Goal: Register for event/course

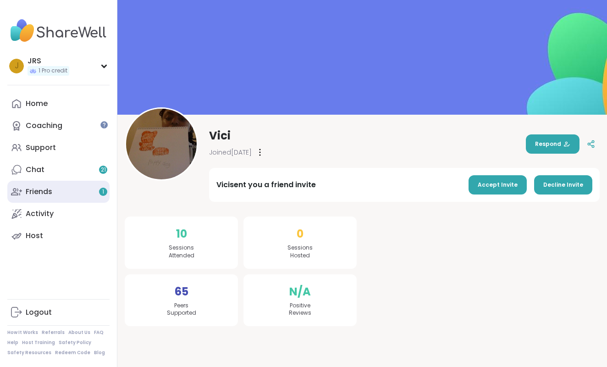
click at [55, 188] on link "Friends 1" at bounding box center [58, 192] width 102 height 22
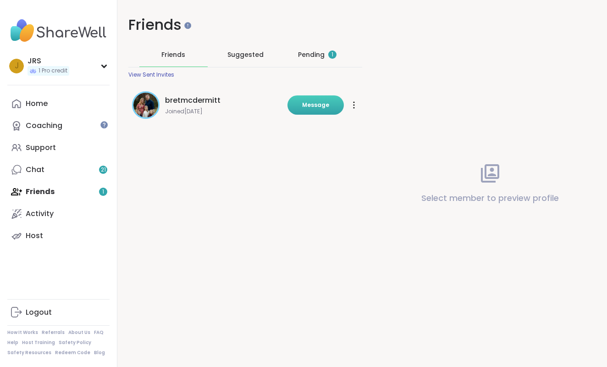
click at [330, 99] on button "Message" at bounding box center [315, 104] width 56 height 19
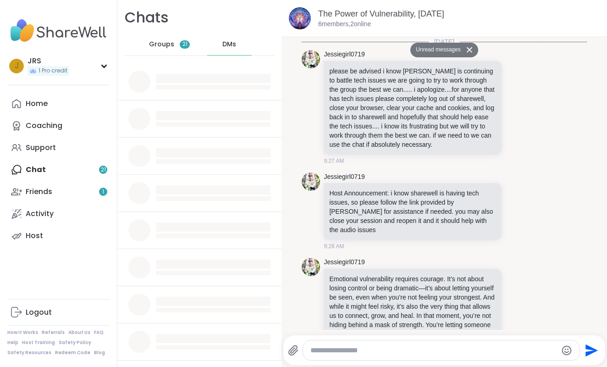
scroll to position [2234, 0]
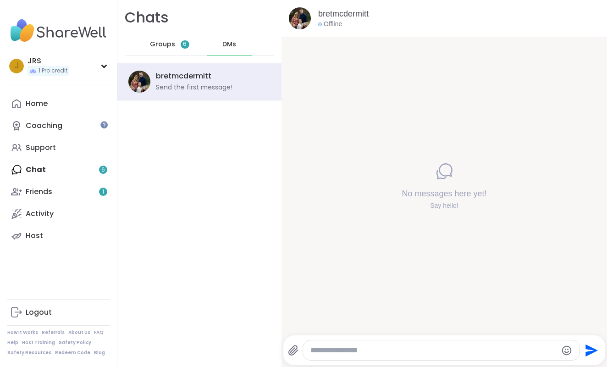
click at [66, 170] on div "Home Coaching Support Chat 6 Friends 1 Activity Host" at bounding box center [58, 170] width 102 height 154
click at [57, 189] on link "Friends 1" at bounding box center [58, 192] width 102 height 22
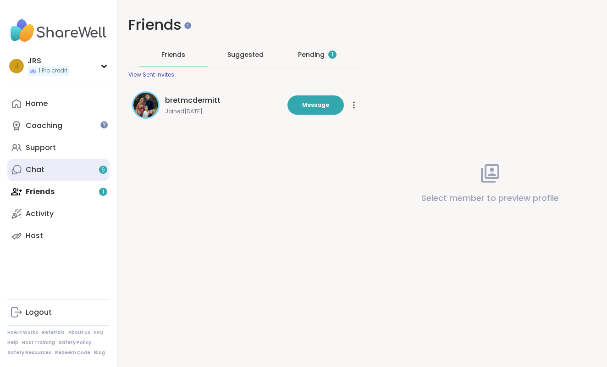
click at [49, 170] on link "Chat 6" at bounding box center [58, 170] width 102 height 22
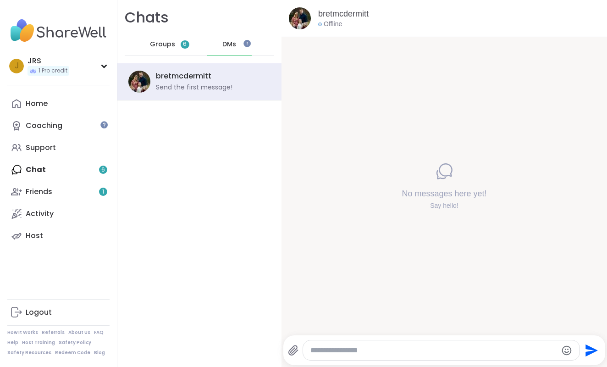
click at [45, 166] on div "Home Coaching Support Chat 6 Friends 1 Activity Host" at bounding box center [58, 170] width 102 height 154
click at [102, 169] on div "Home Coaching Support Chat 6 Friends 1 Activity Host" at bounding box center [58, 170] width 102 height 154
click at [30, 170] on div "Home Coaching Support Chat 6 Friends 1 Activity Host" at bounding box center [58, 170] width 102 height 154
click at [36, 148] on div "Support" at bounding box center [41, 148] width 30 height 10
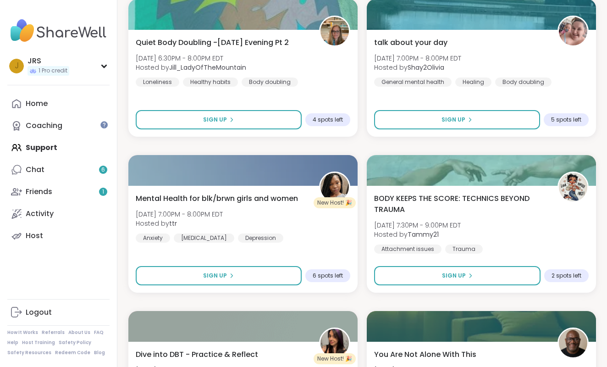
scroll to position [663, 0]
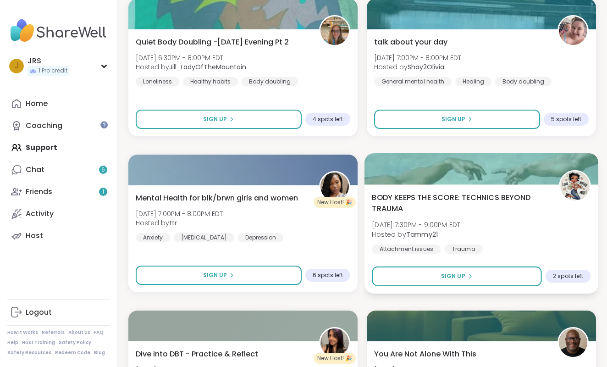
click at [466, 203] on span "BODY KEEPS THE SCORE: TECHNICS BEYOND TRAUMA" at bounding box center [460, 203] width 177 height 22
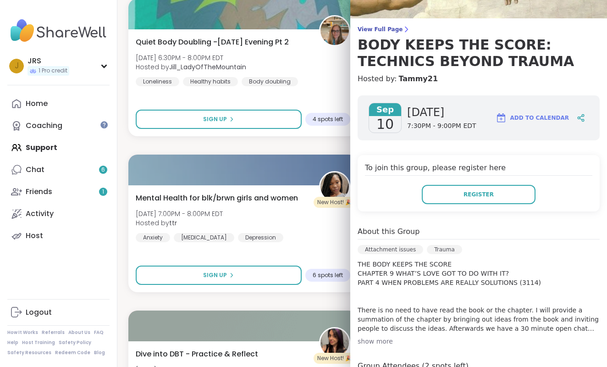
scroll to position [61, 0]
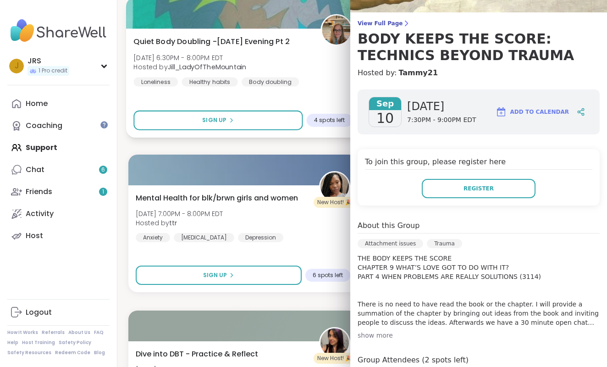
click at [328, 84] on div "Quiet Body Doubling -[DATE] Evening Pt 2 [DATE] 6:30PM - 8:00PM EDT Hosted by […" at bounding box center [242, 61] width 219 height 50
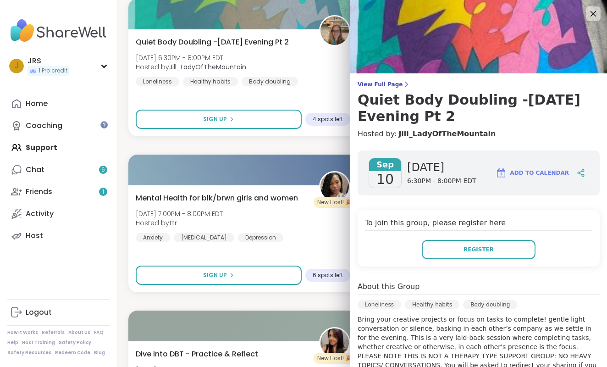
scroll to position [0, 0]
click at [594, 13] on icon at bounding box center [592, 13] width 11 height 11
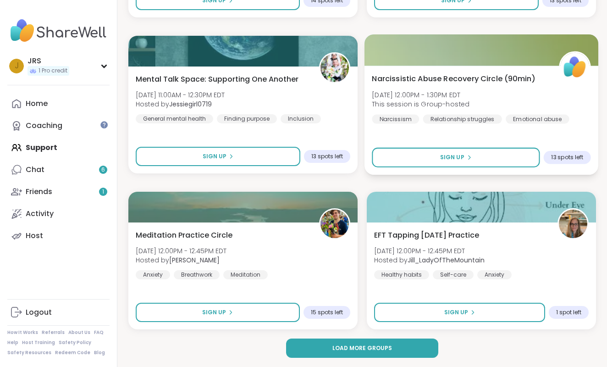
scroll to position [2653, 0]
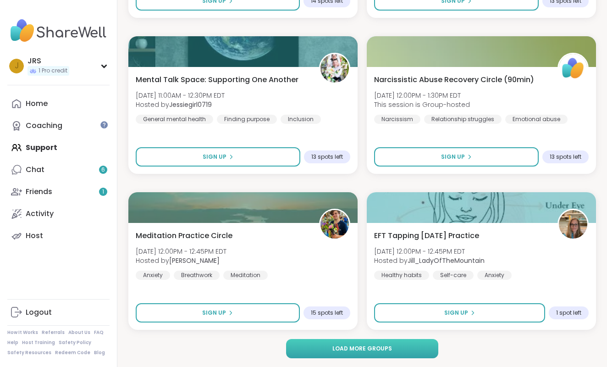
click at [382, 345] on span "Load more groups" at bounding box center [362, 348] width 60 height 8
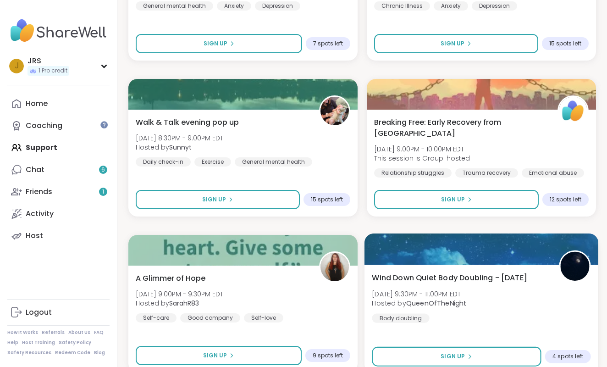
scroll to position [4793, 0]
